Goal: Information Seeking & Learning: Learn about a topic

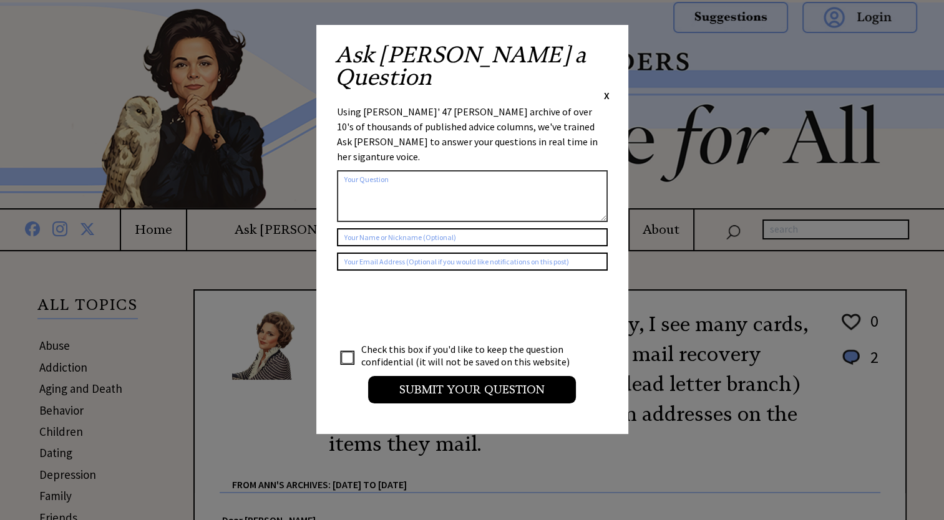
drag, startPoint x: 0, startPoint y: 0, endPoint x: 608, endPoint y: 51, distance: 610.0
click at [608, 89] on span "X" at bounding box center [607, 95] width 6 height 12
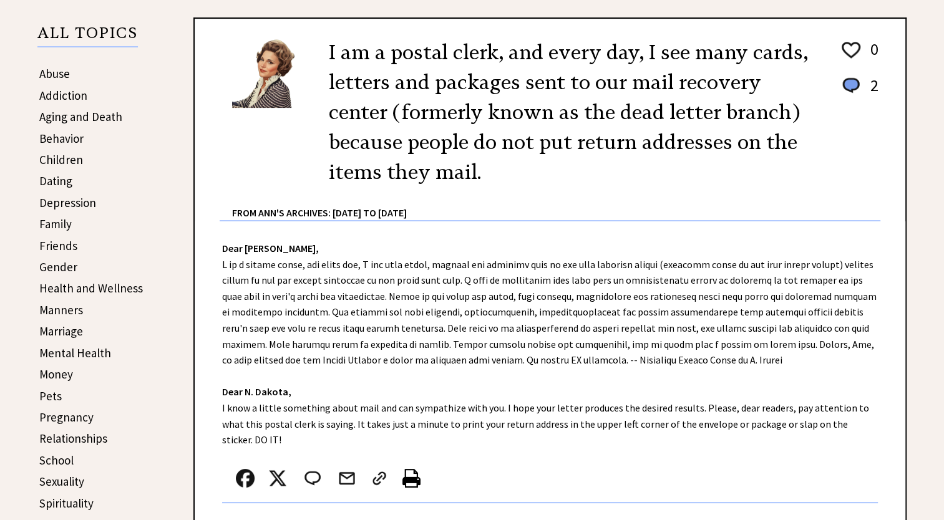
scroll to position [374, 0]
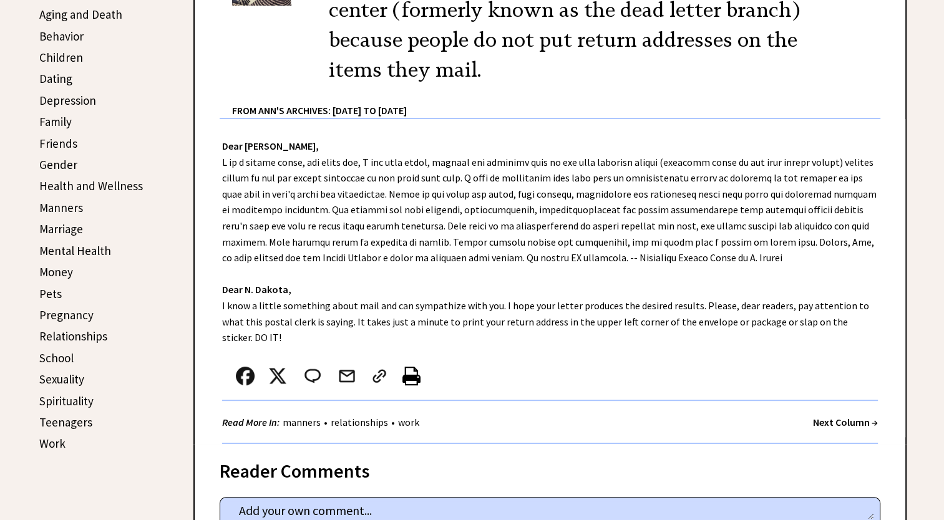
click at [78, 308] on link "Pregnancy" at bounding box center [66, 315] width 54 height 15
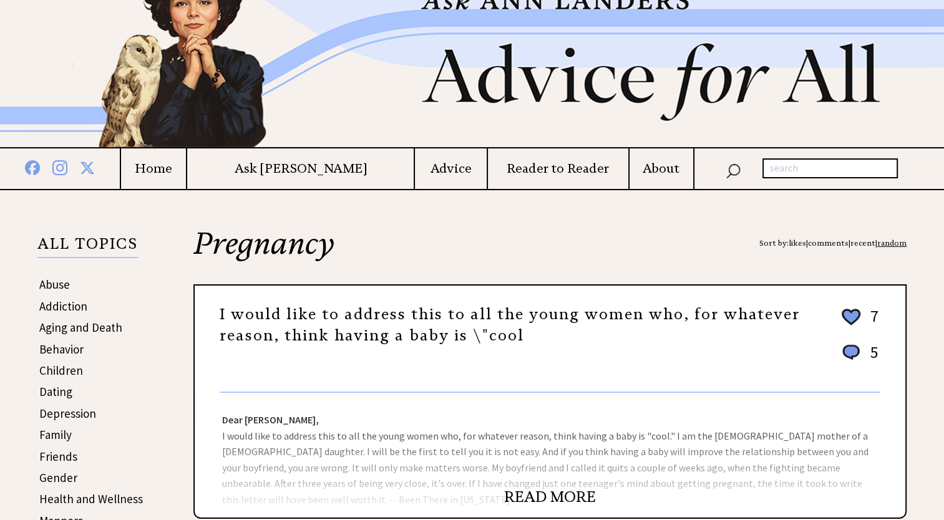
scroll to position [187, 0]
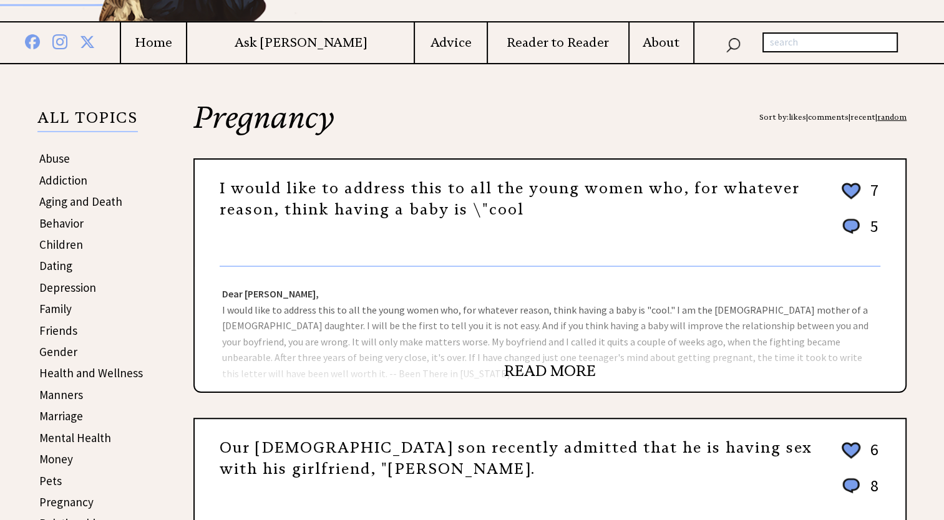
click at [574, 373] on link "READ MORE" at bounding box center [550, 371] width 92 height 19
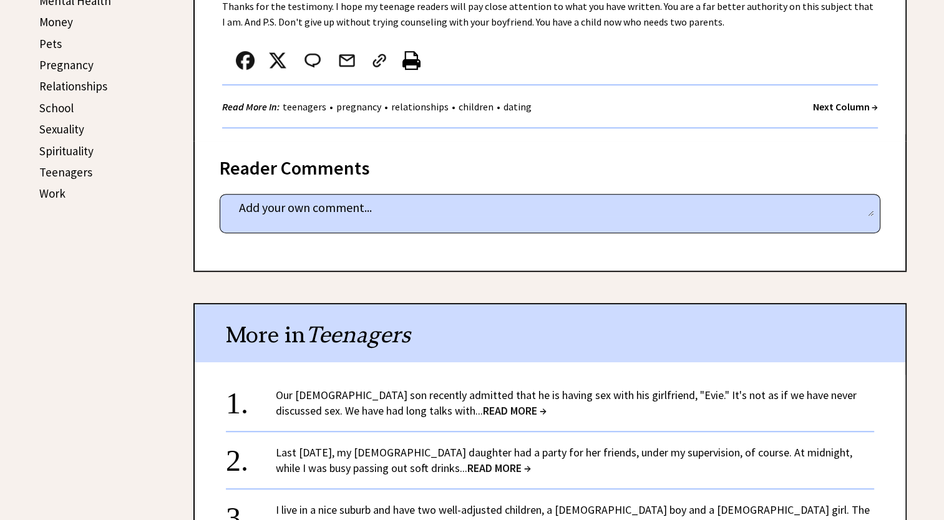
scroll to position [686, 0]
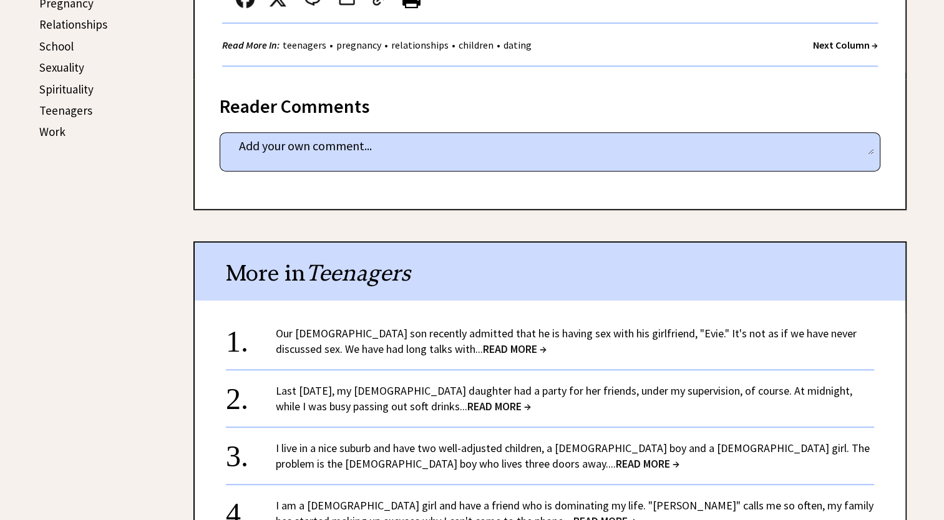
click at [483, 348] on span "READ MORE →" at bounding box center [515, 349] width 64 height 14
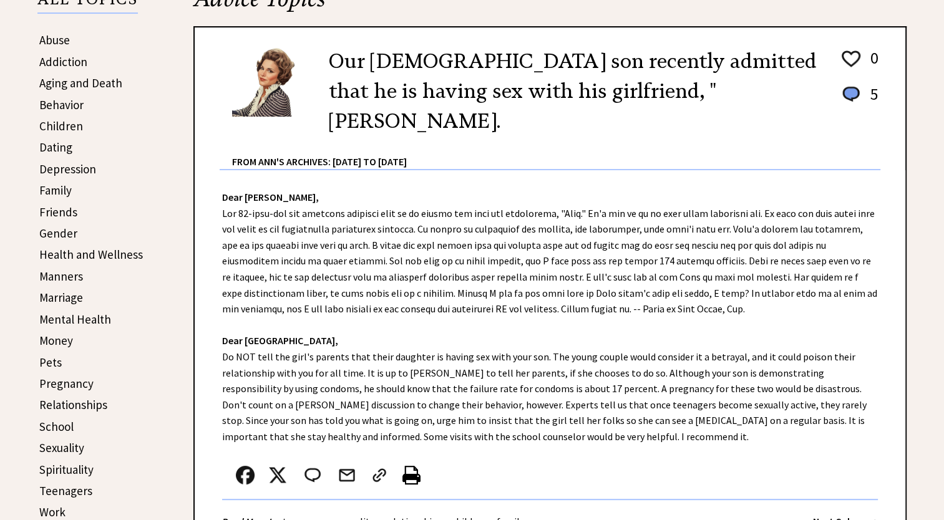
scroll to position [312, 0]
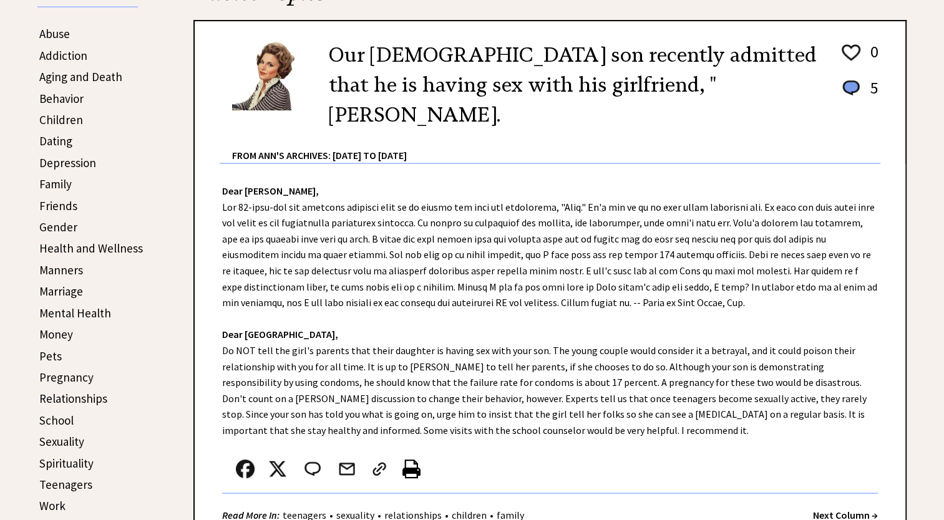
click at [61, 334] on link "Money" at bounding box center [56, 334] width 34 height 15
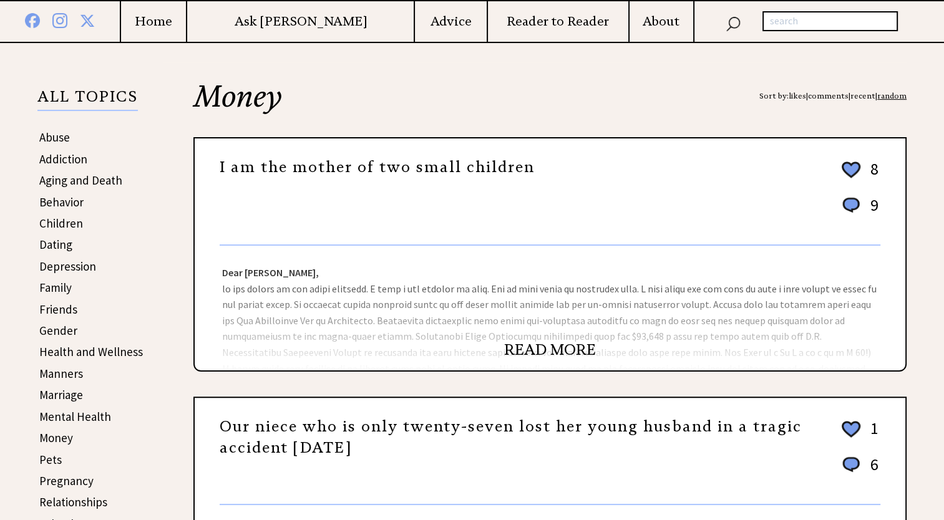
scroll to position [250, 0]
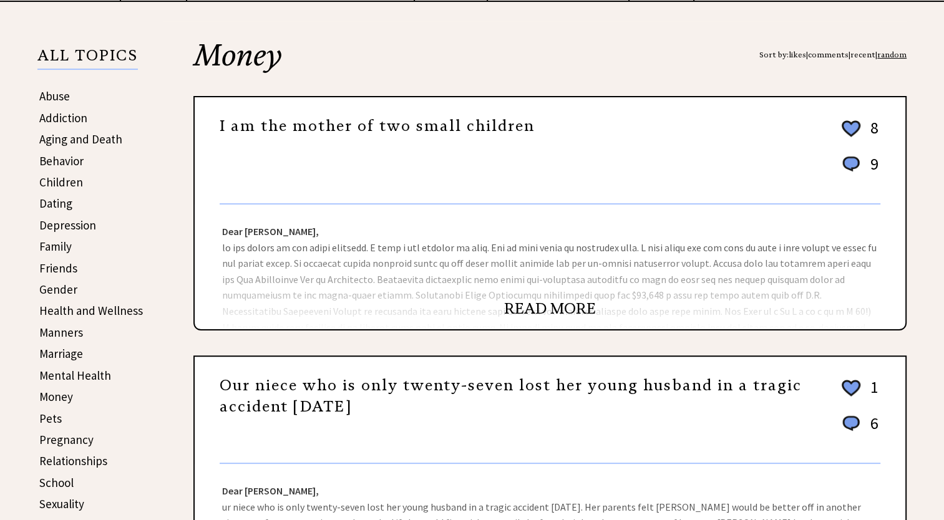
click at [527, 310] on link "READ MORE" at bounding box center [550, 309] width 92 height 19
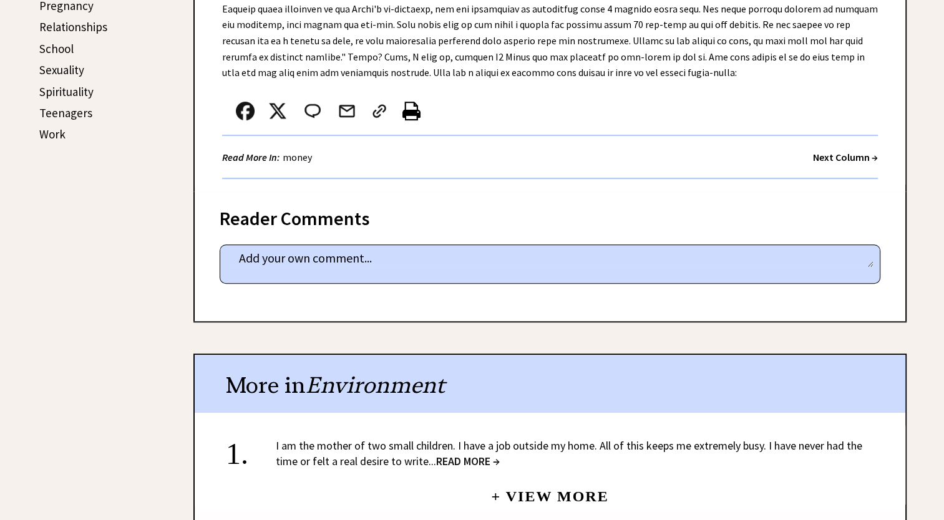
scroll to position [686, 0]
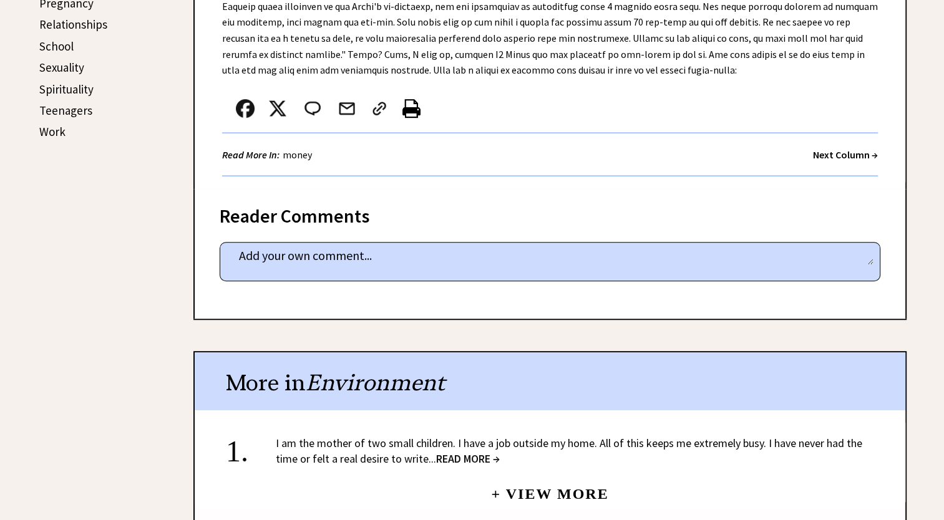
click at [474, 452] on span "READ MORE →" at bounding box center [468, 459] width 64 height 14
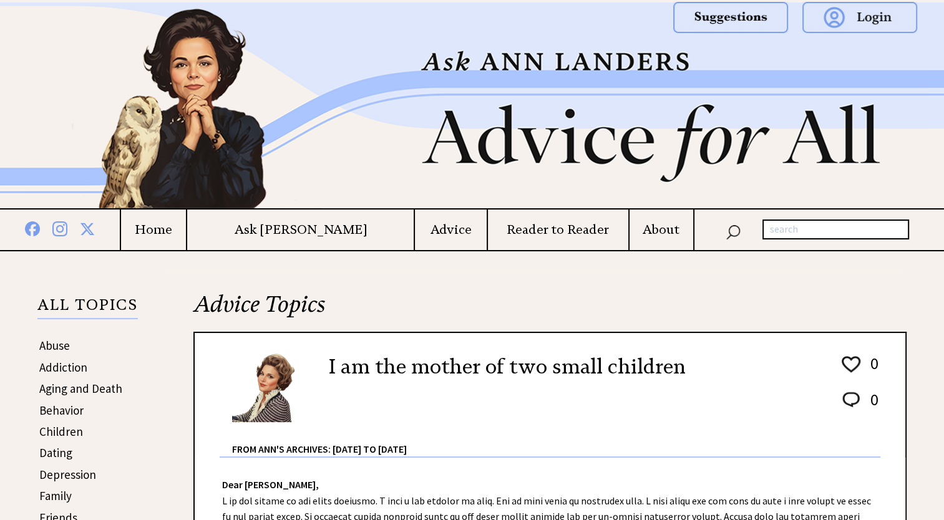
scroll to position [250, 0]
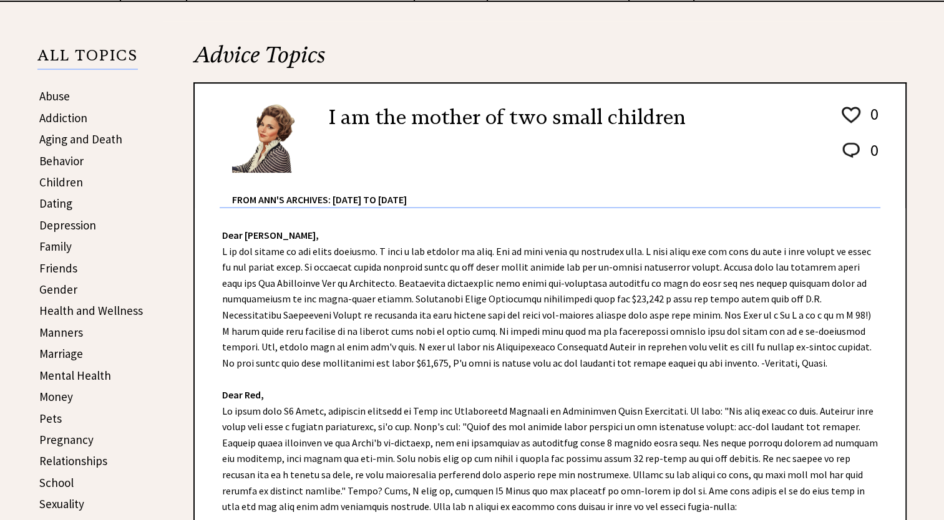
click at [57, 458] on link "Relationships" at bounding box center [73, 461] width 68 height 15
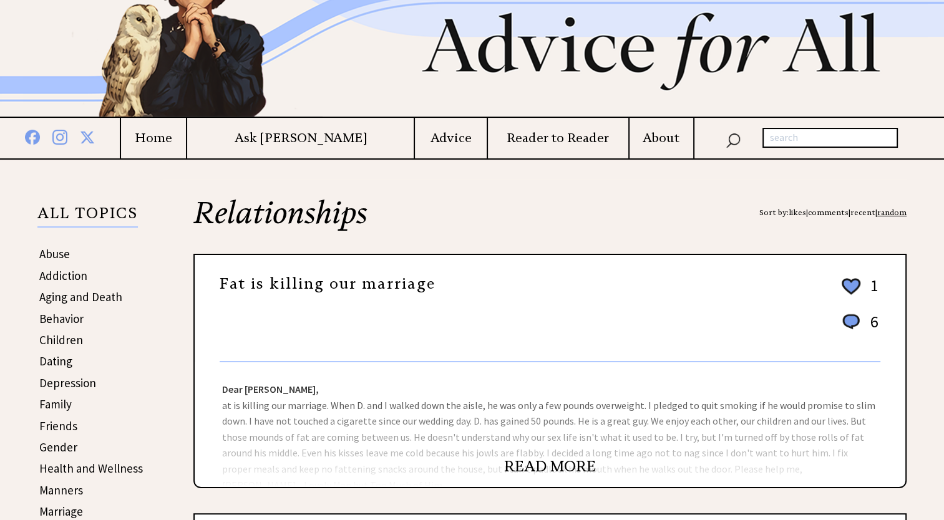
scroll to position [250, 0]
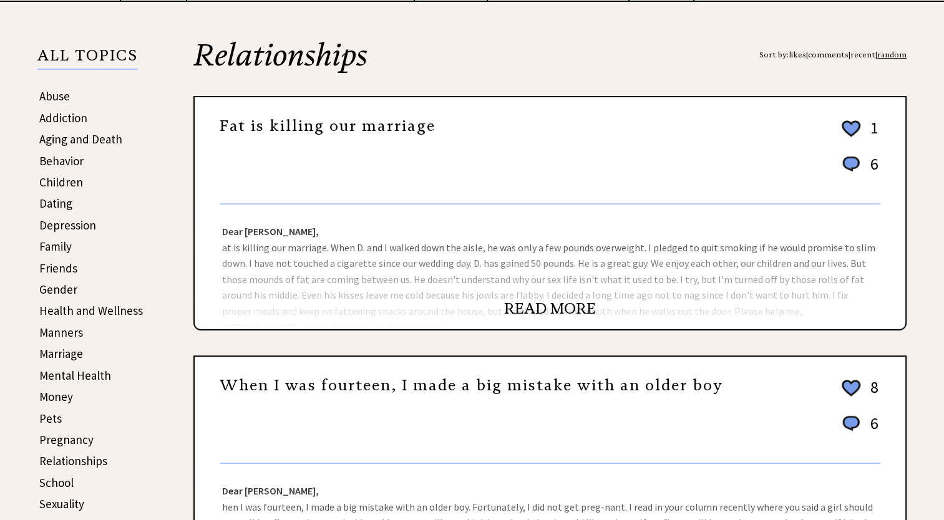
click at [519, 305] on link "READ MORE" at bounding box center [550, 309] width 92 height 19
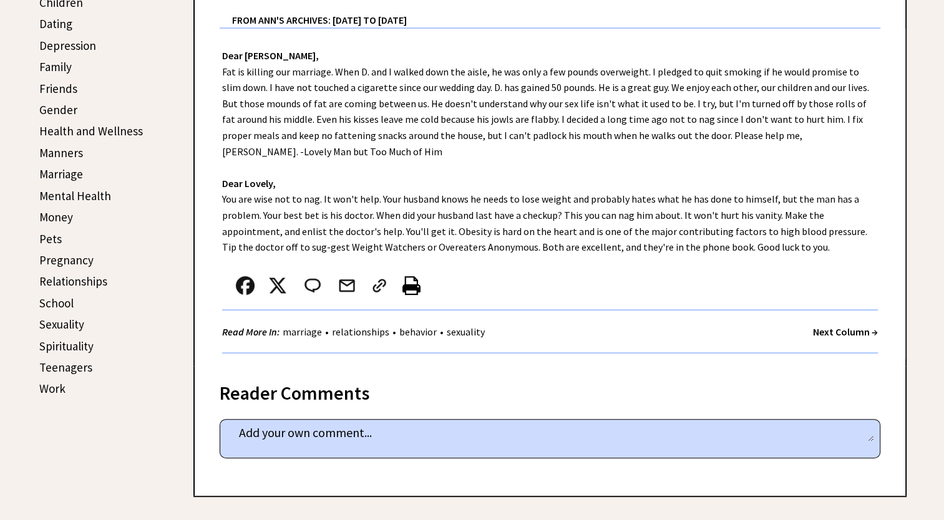
scroll to position [430, 0]
click at [68, 361] on link "Teenagers" at bounding box center [65, 366] width 53 height 15
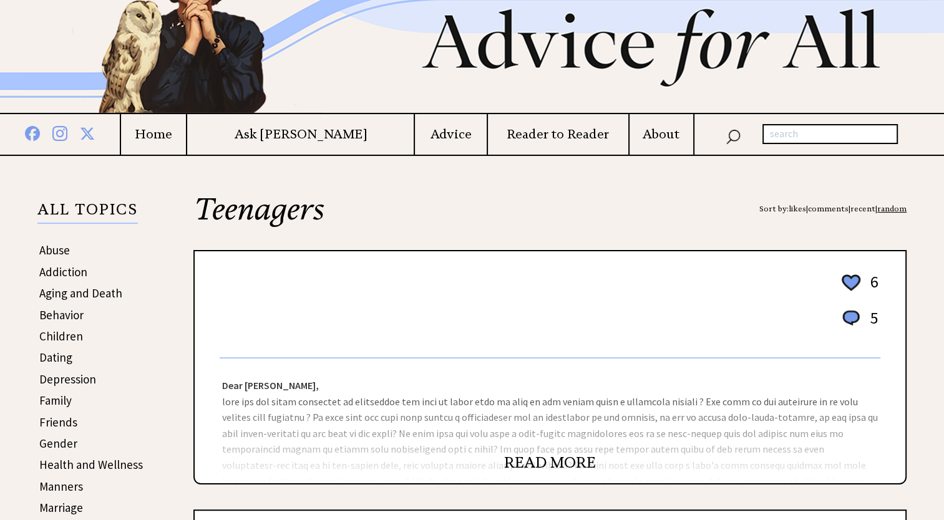
scroll to position [250, 0]
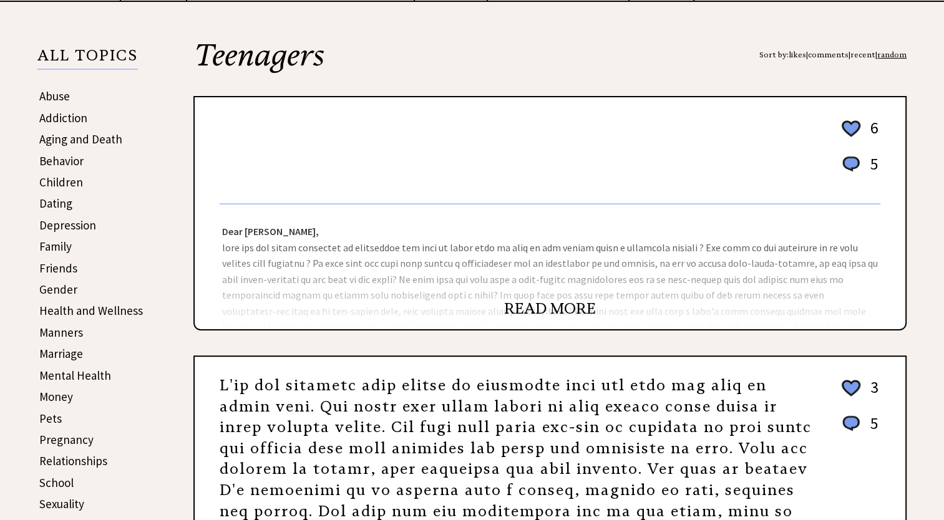
click at [530, 306] on link "READ MORE" at bounding box center [550, 309] width 92 height 19
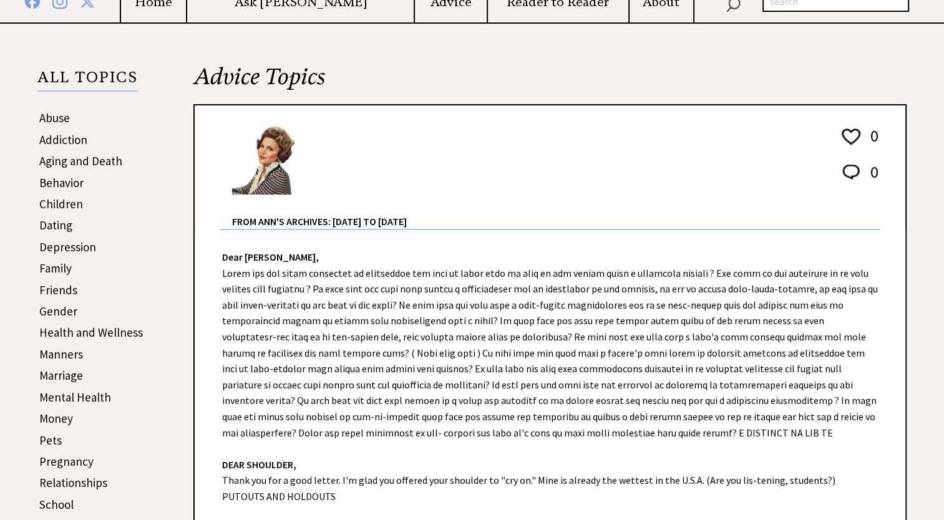
scroll to position [250, 0]
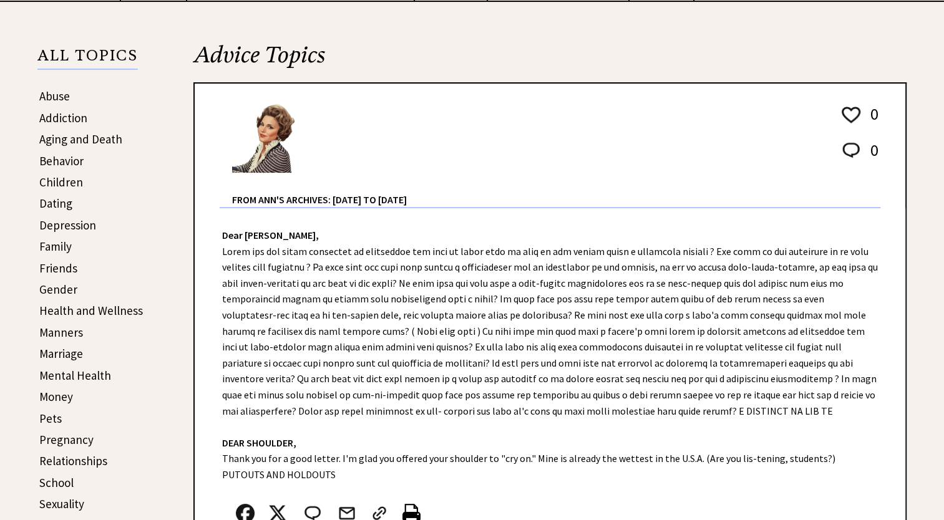
click at [61, 265] on link "Friends" at bounding box center [58, 268] width 38 height 15
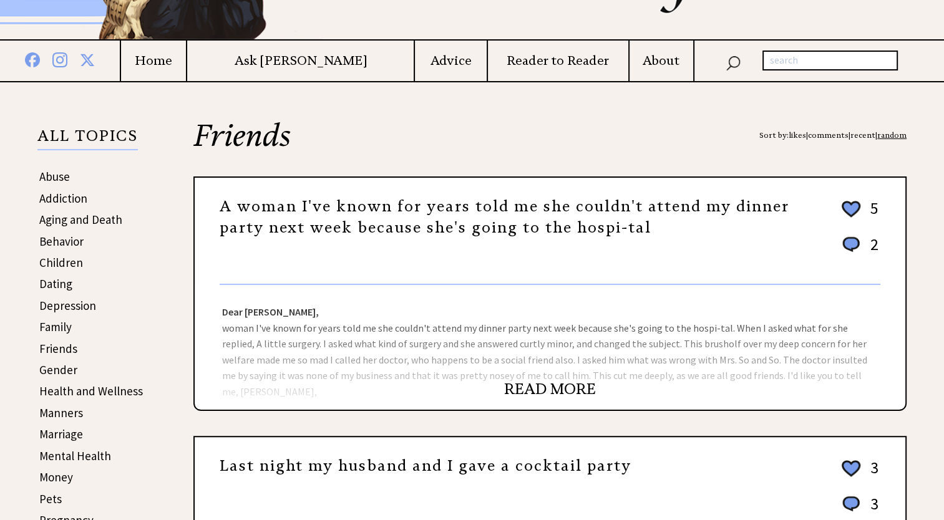
scroll to position [187, 0]
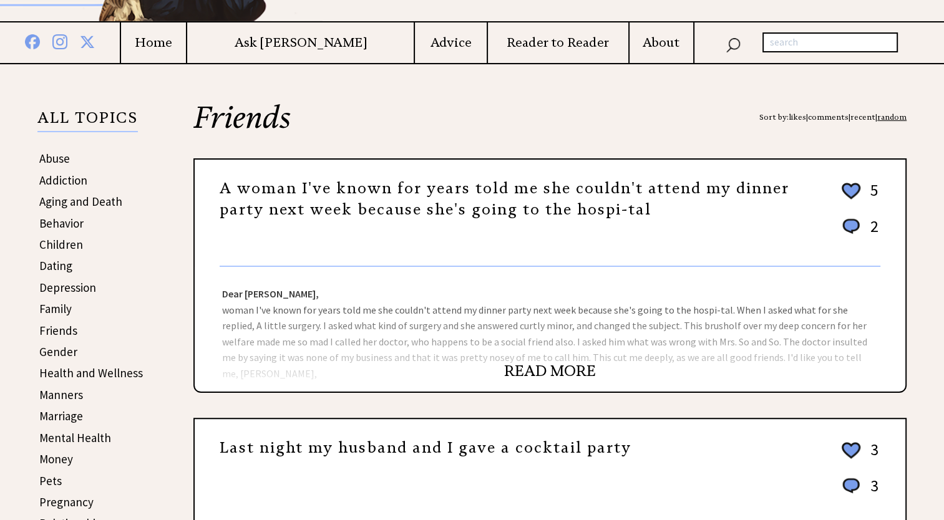
click at [558, 367] on link "READ MORE" at bounding box center [550, 371] width 92 height 19
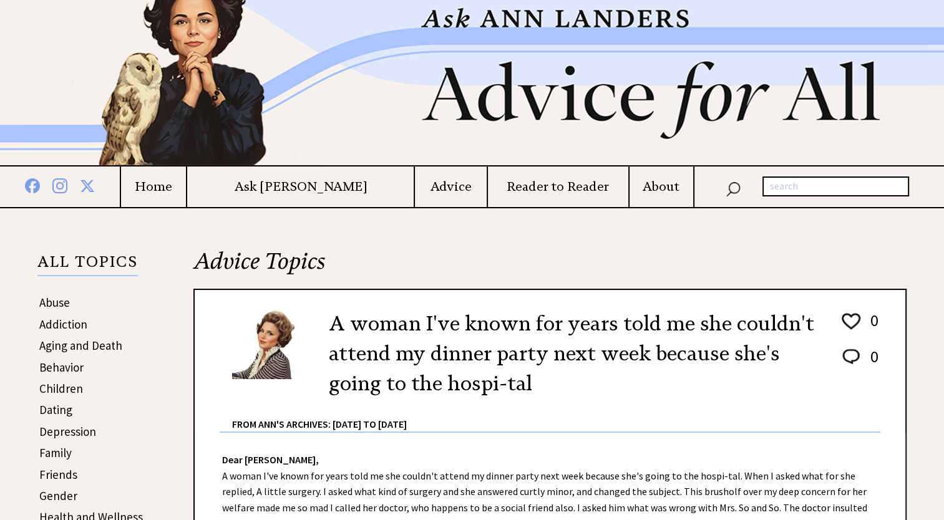
scroll to position [187, 0]
